Goal: Task Accomplishment & Management: Use online tool/utility

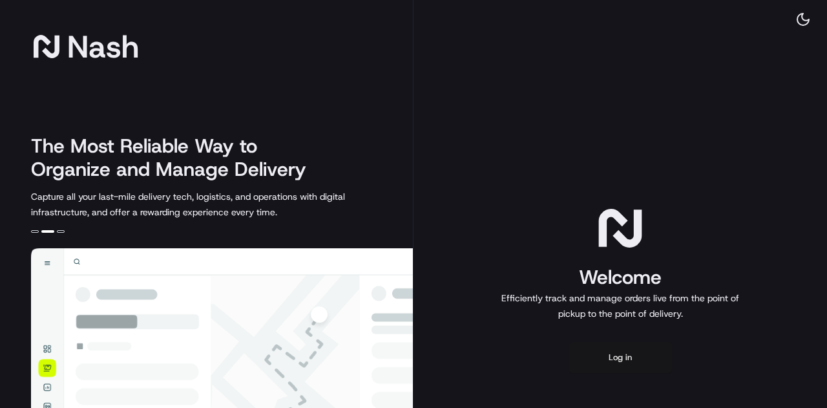
click at [633, 355] on button "Log in" at bounding box center [619, 357] width 103 height 31
